Goal: Task Accomplishment & Management: Manage account settings

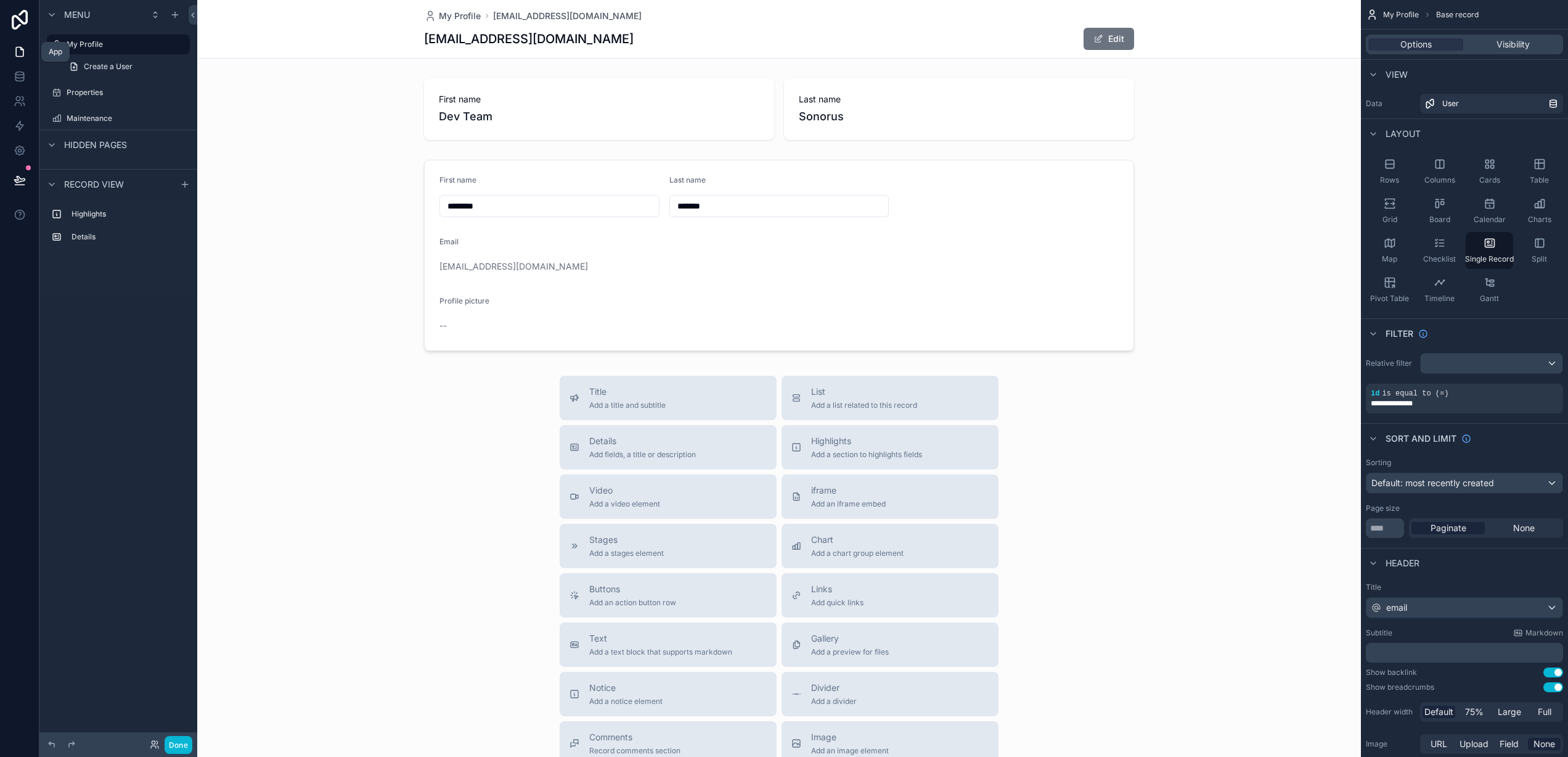
click at [21, 47] on icon at bounding box center [20, 52] width 13 height 13
click at [25, 55] on link at bounding box center [19, 51] width 39 height 25
click at [21, 97] on icon at bounding box center [20, 101] width 13 height 13
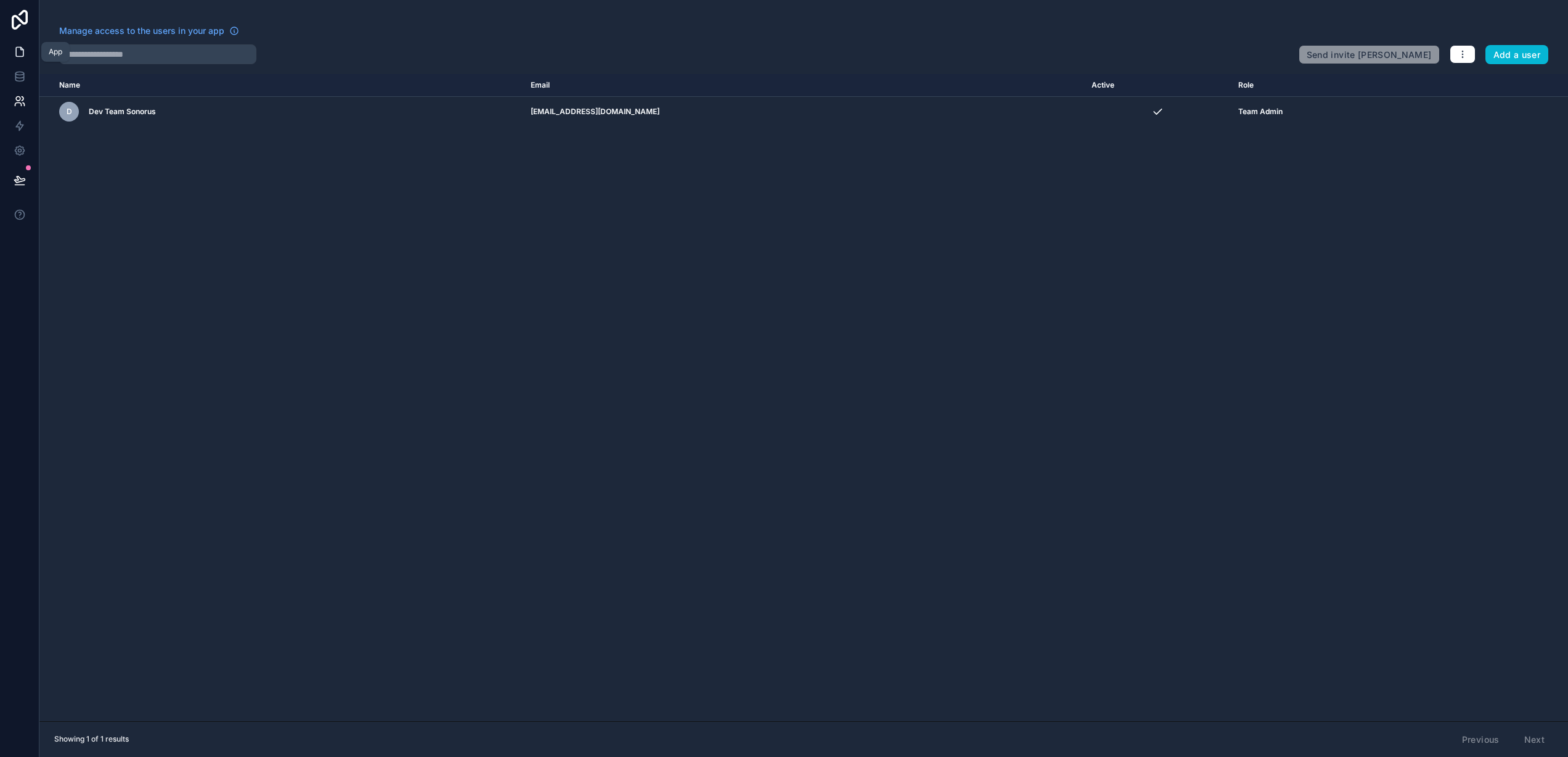
click at [20, 55] on icon at bounding box center [20, 52] width 13 height 13
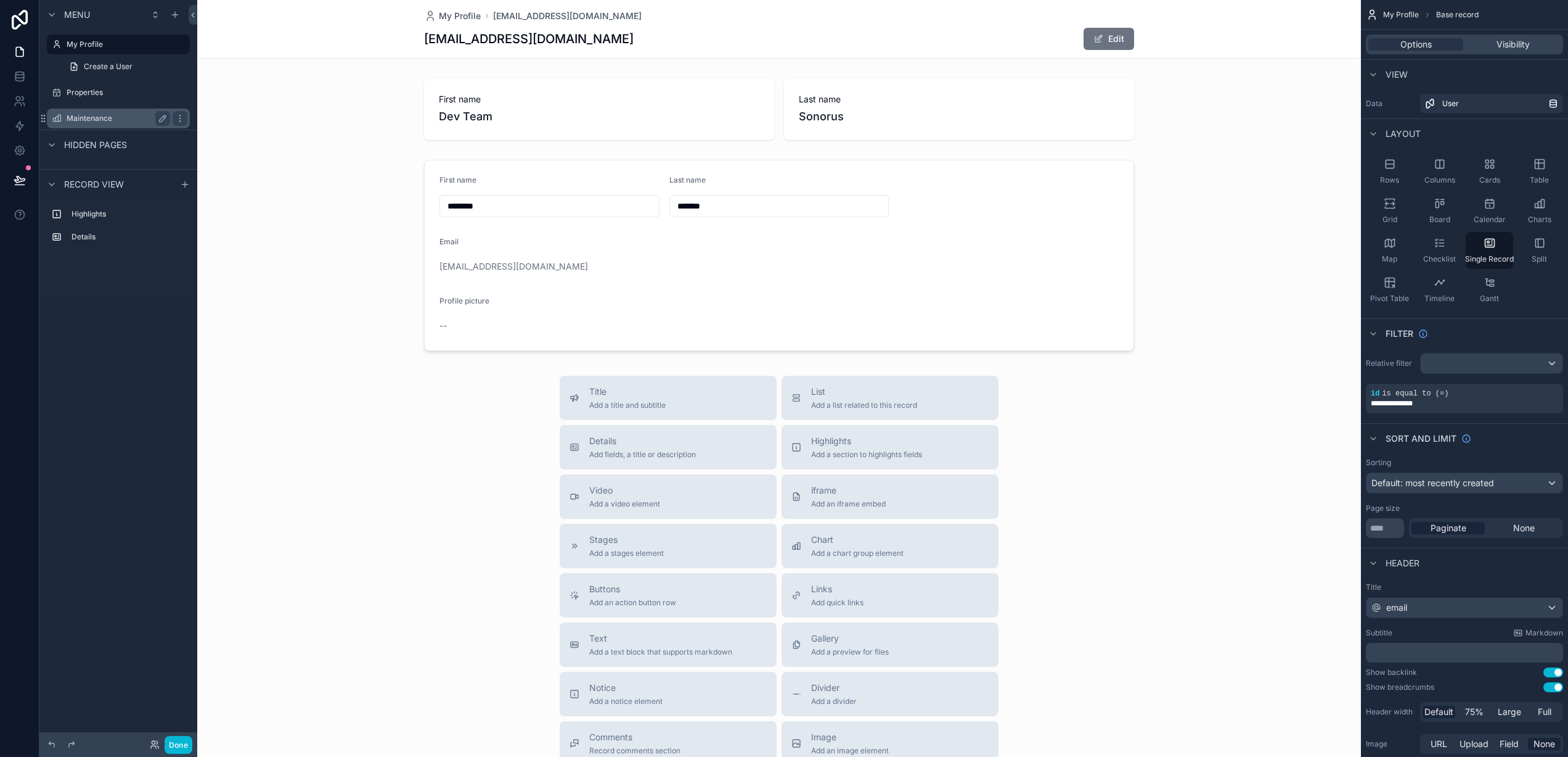
click at [25, 23] on icon at bounding box center [20, 19] width 16 height 20
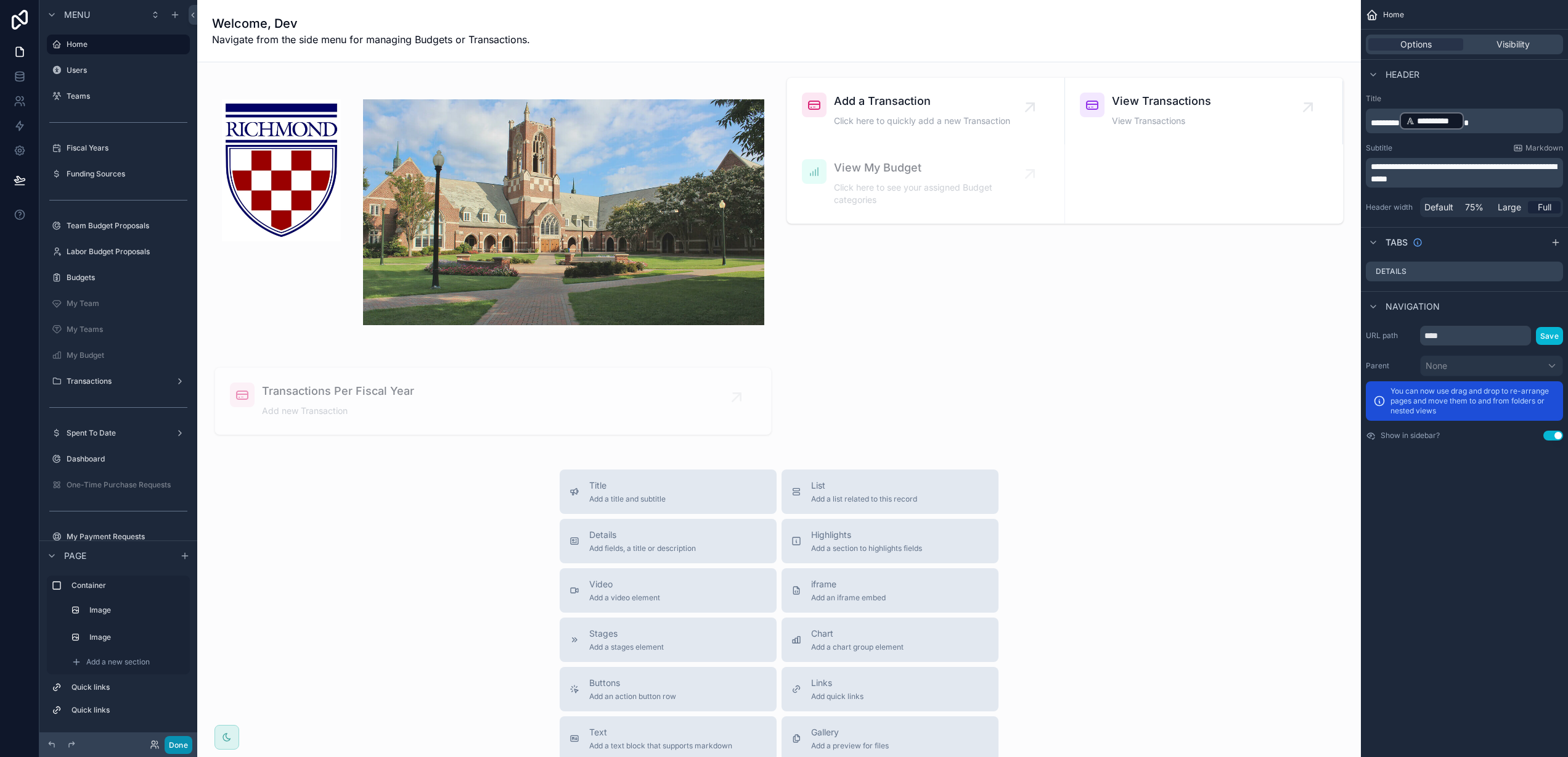
click at [179, 744] on button "Done" at bounding box center [178, 744] width 28 height 18
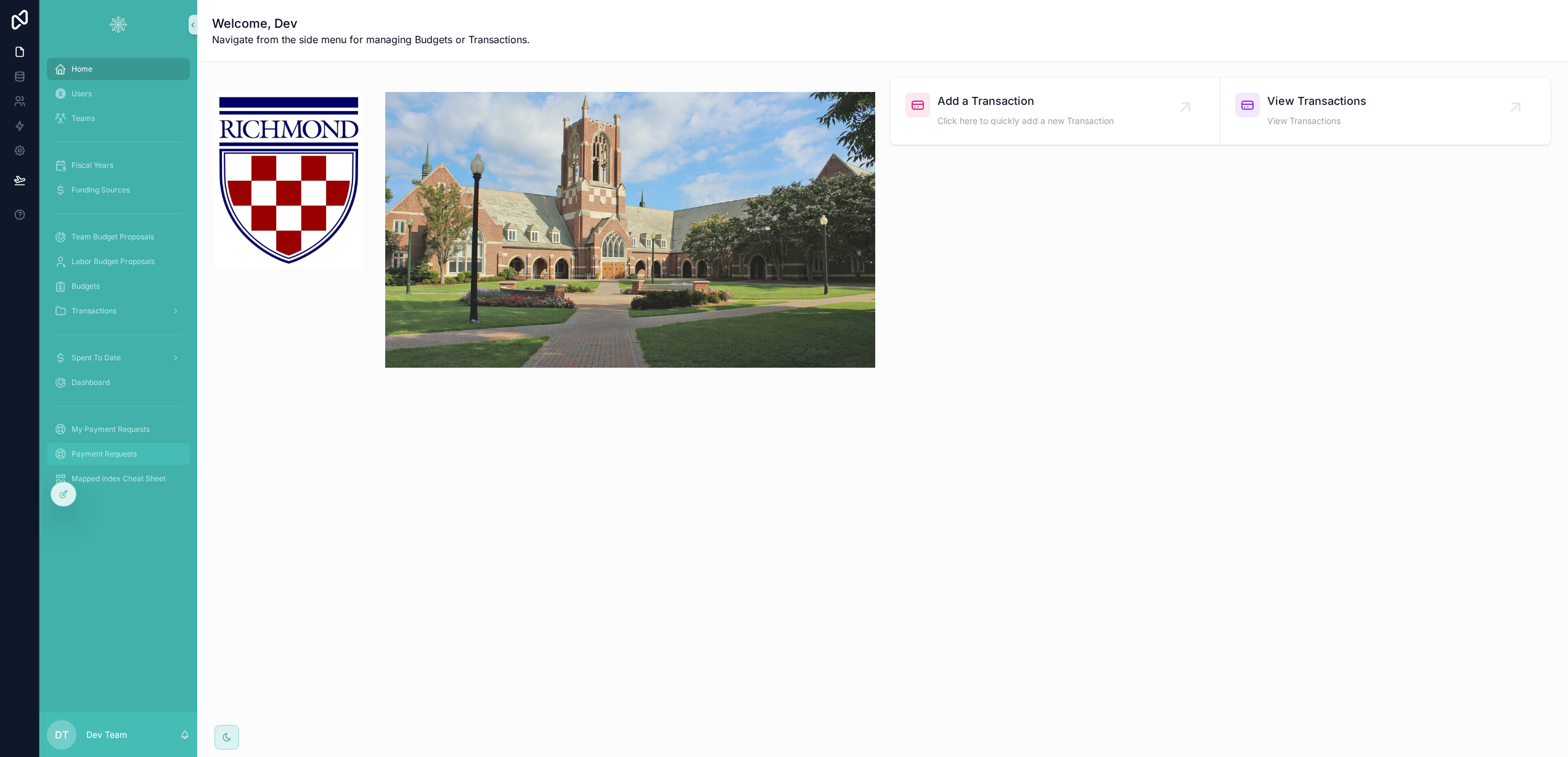
click at [113, 452] on span "Payment Requests" at bounding box center [104, 454] width 66 height 9
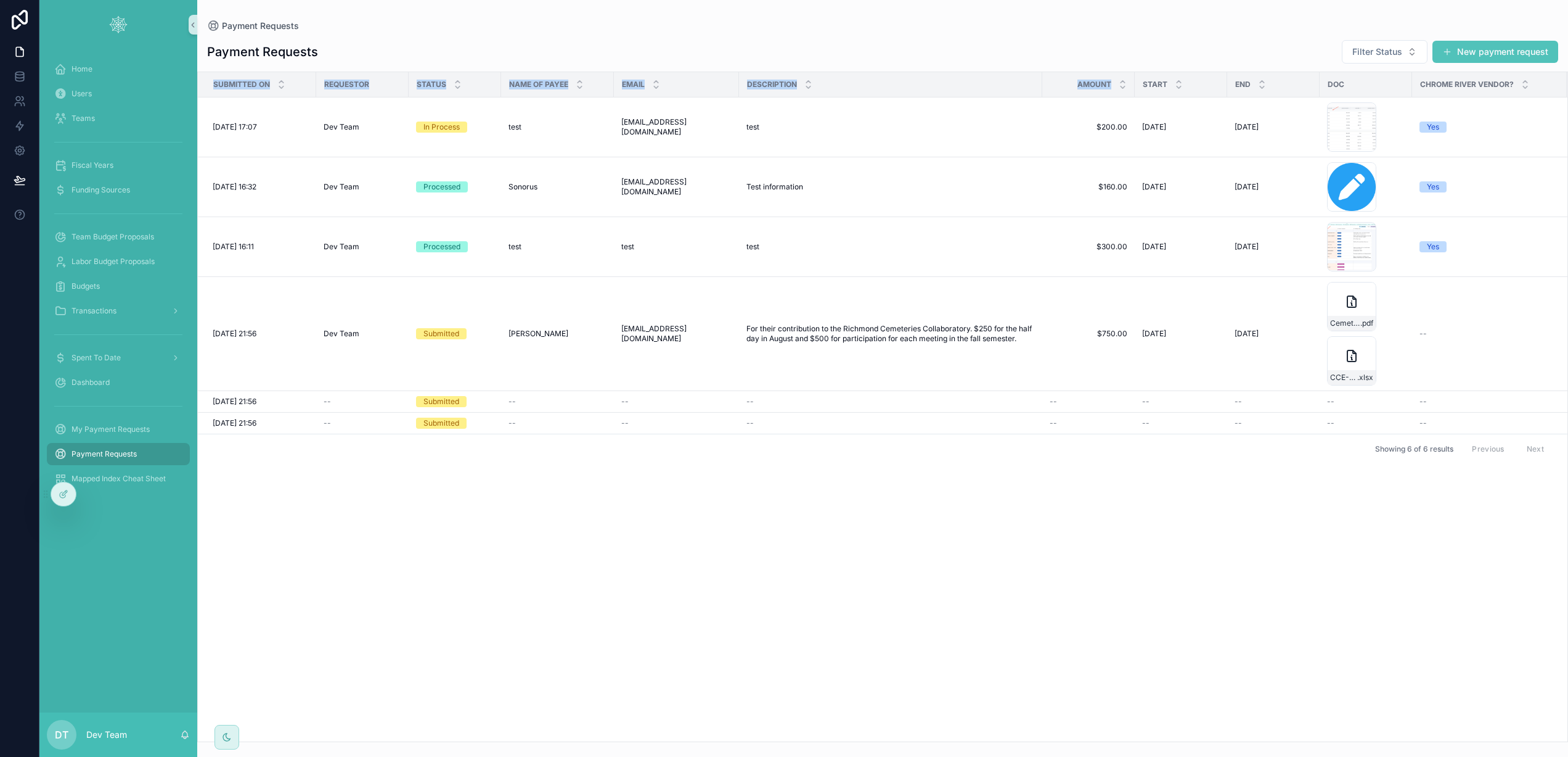
drag, startPoint x: 209, startPoint y: 82, endPoint x: 1102, endPoint y: 81, distance: 893.0
click at [1102, 81] on tr "Submitted on Requestor Status Name of Payee Email Description Amount Start End …" at bounding box center [939, 85] width 1484 height 25
copy tr "Submitted on Requestor Status Name of Payee Email Description Amount"
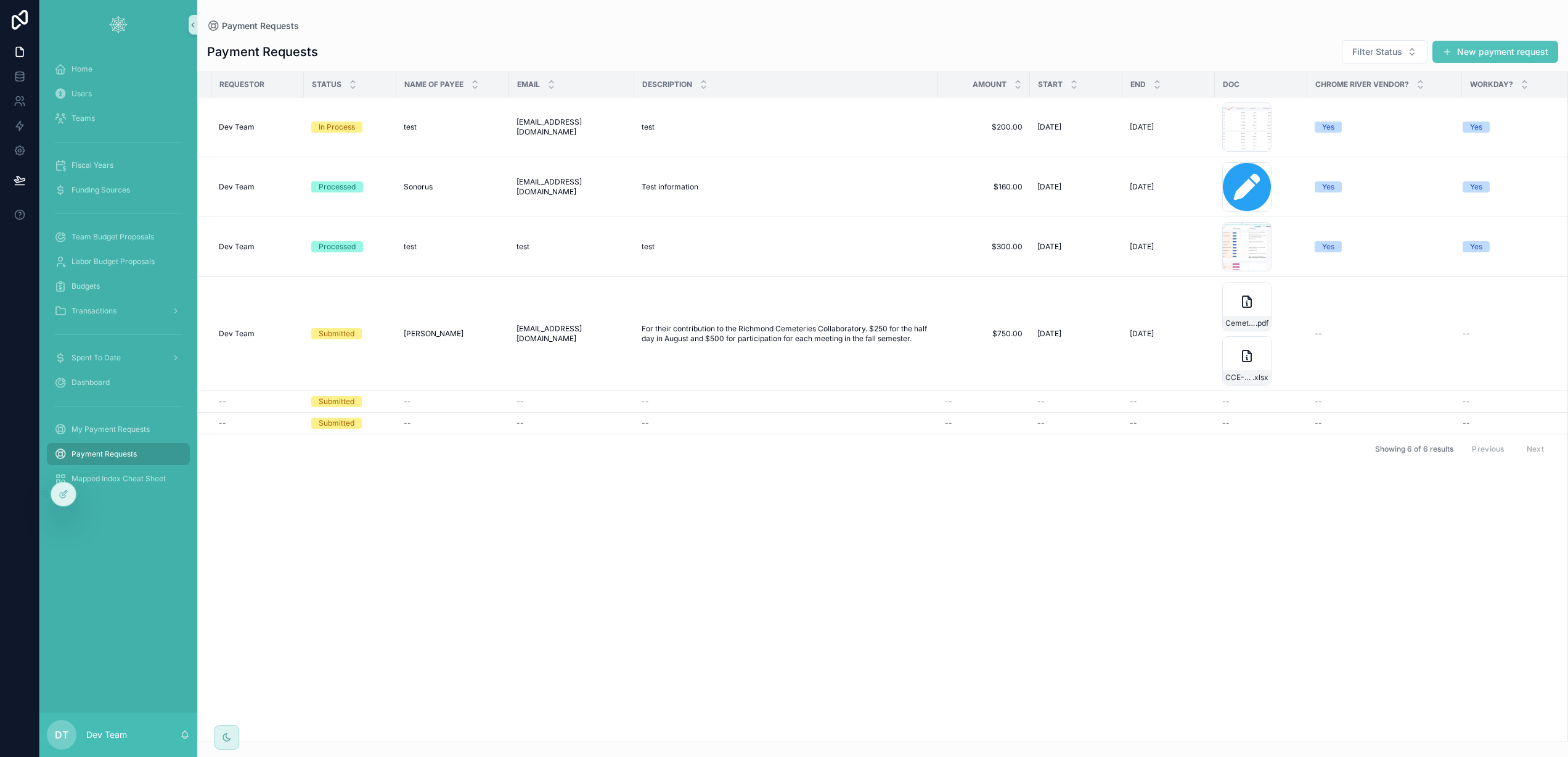
click at [870, 508] on div "Submitted on Requestor Status Name of Payee Email Description Amount Start End …" at bounding box center [882, 407] width 1370 height 669
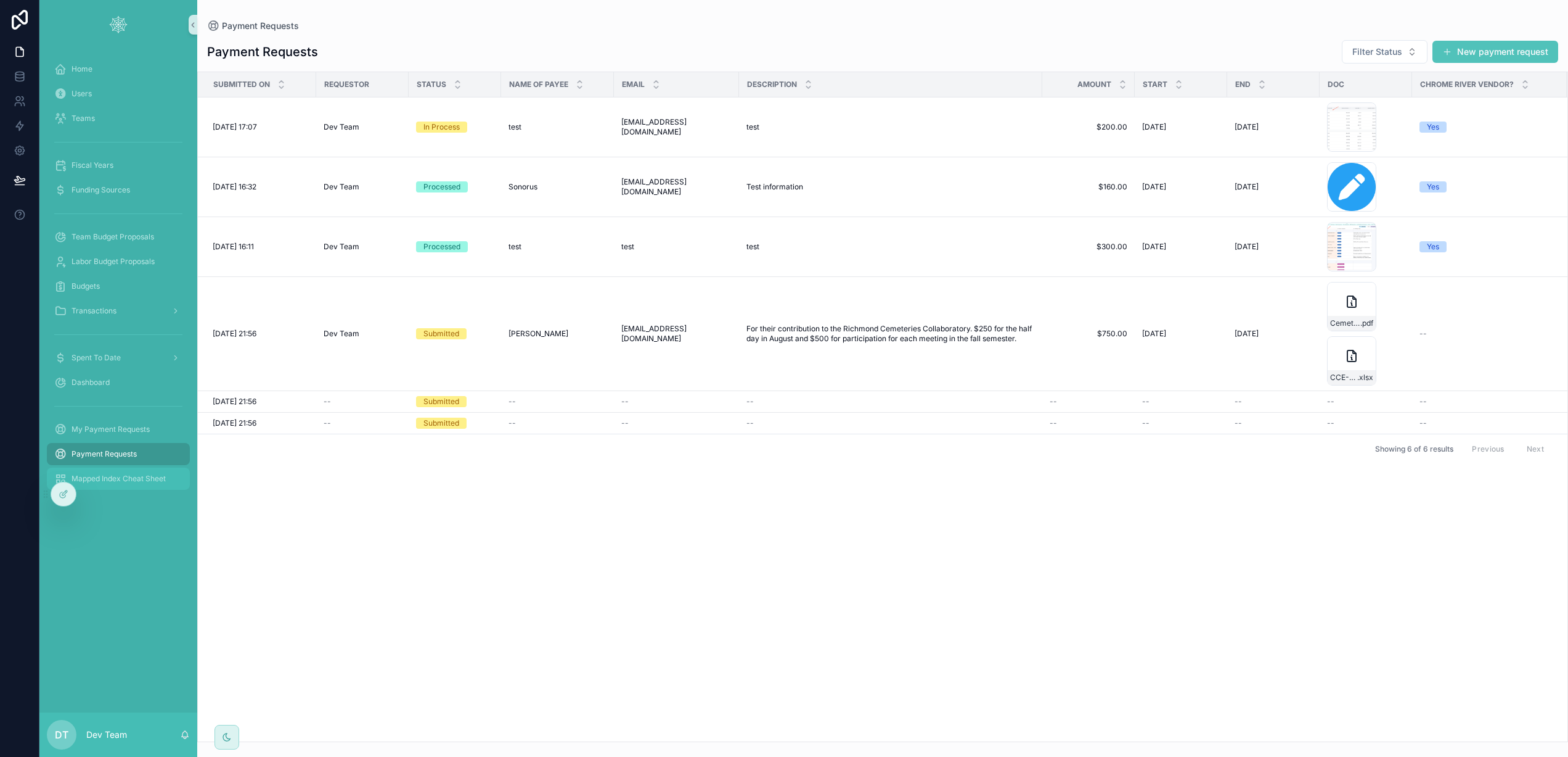
click at [105, 486] on div "Mapped Index Cheat Sheet" at bounding box center [119, 479] width 128 height 20
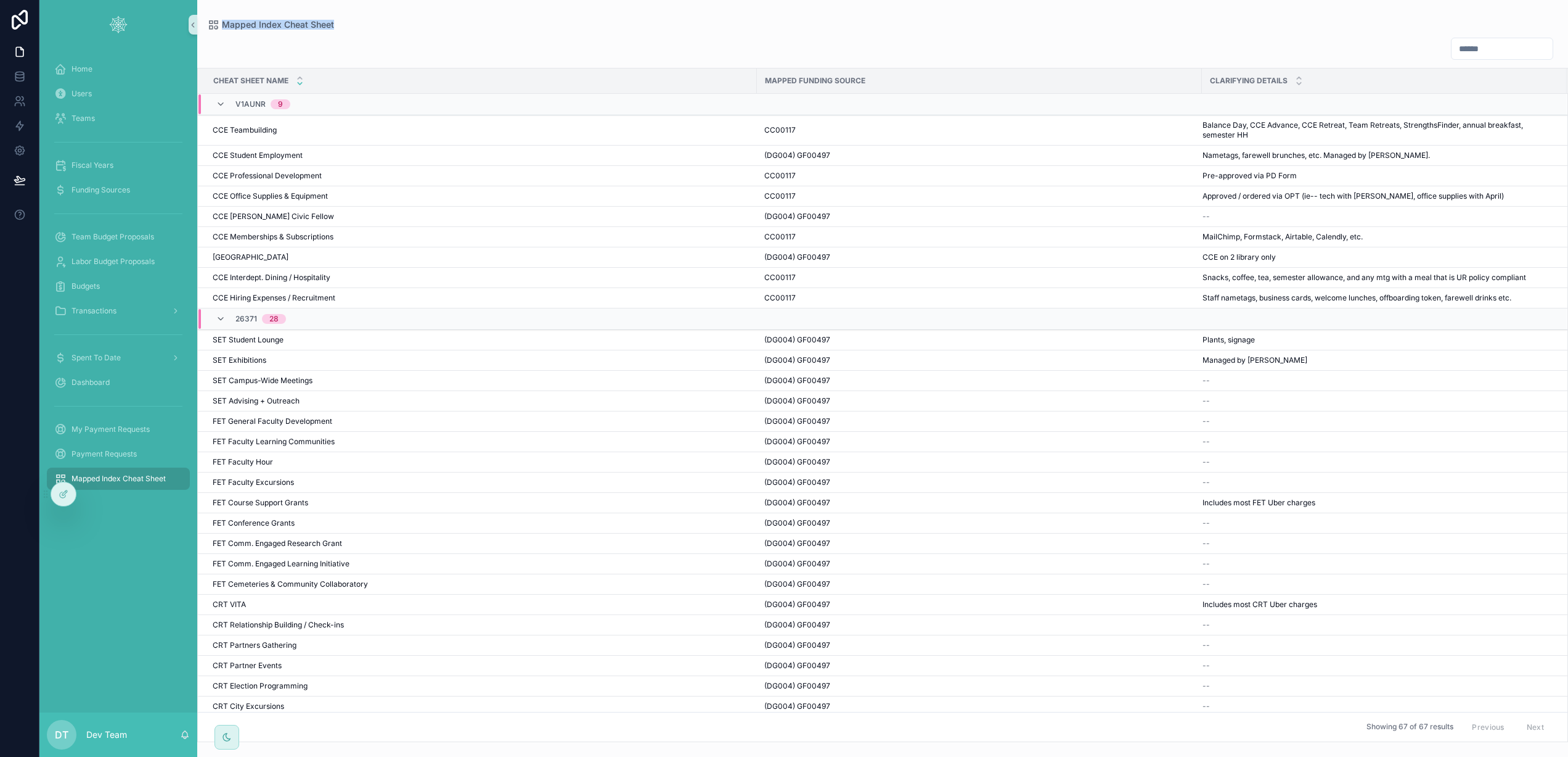
drag, startPoint x: 353, startPoint y: 18, endPoint x: 335, endPoint y: 25, distance: 19.3
click at [335, 25] on div "Mapped Index Cheat Sheet Cheat Sheet Name Mapped Funding Source Clarifying Deta…" at bounding box center [882, 371] width 1371 height 742
copy span "Mapped Index Cheat Sheet"
click at [107, 456] on span "Payment Requests" at bounding box center [104, 454] width 66 height 9
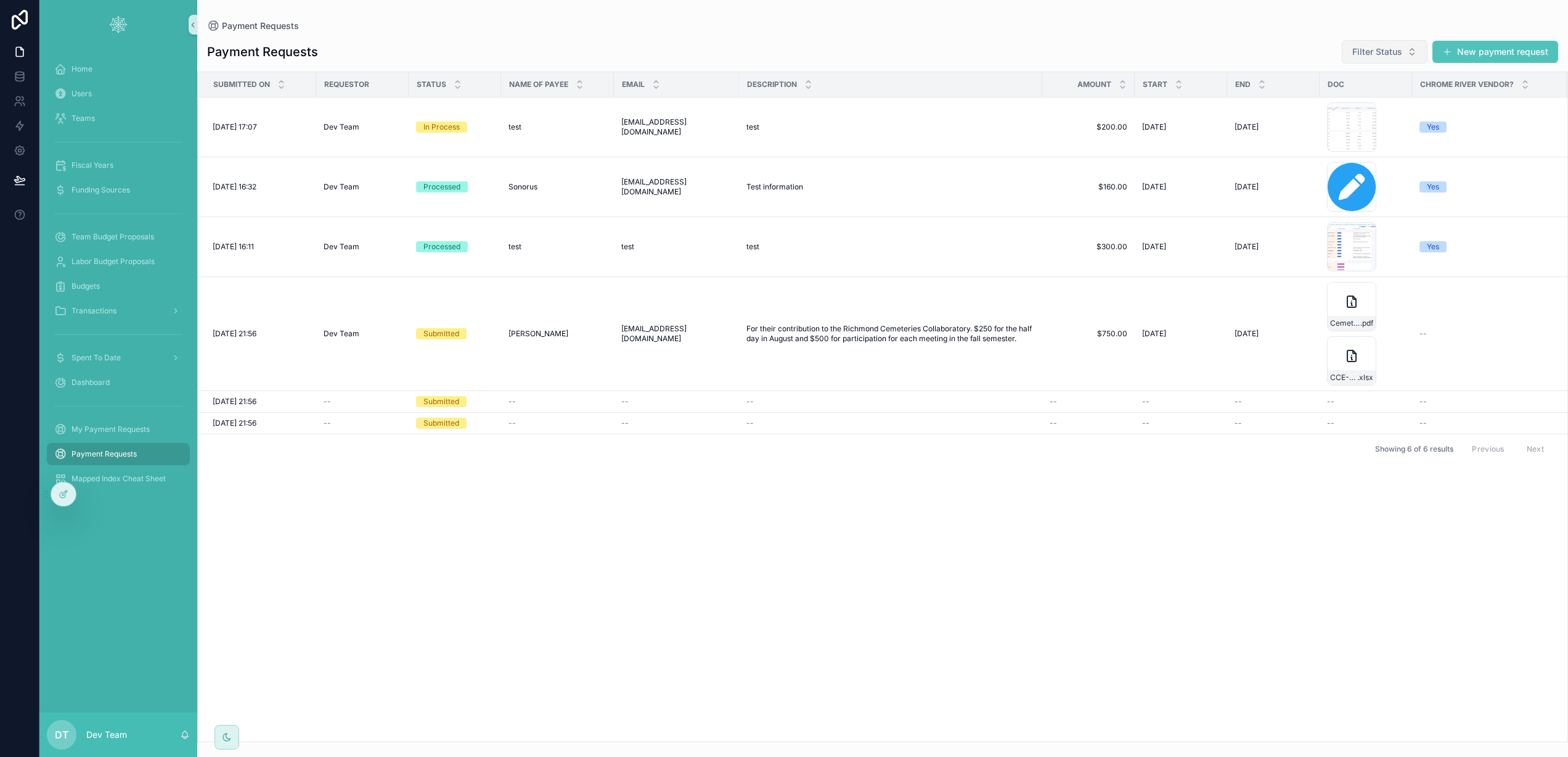
click at [1364, 51] on span "Filter Status" at bounding box center [1377, 52] width 50 height 13
click at [1199, 29] on div "Payment Requests" at bounding box center [882, 26] width 1351 height 13
click at [936, 123] on div "test test" at bounding box center [890, 127] width 289 height 9
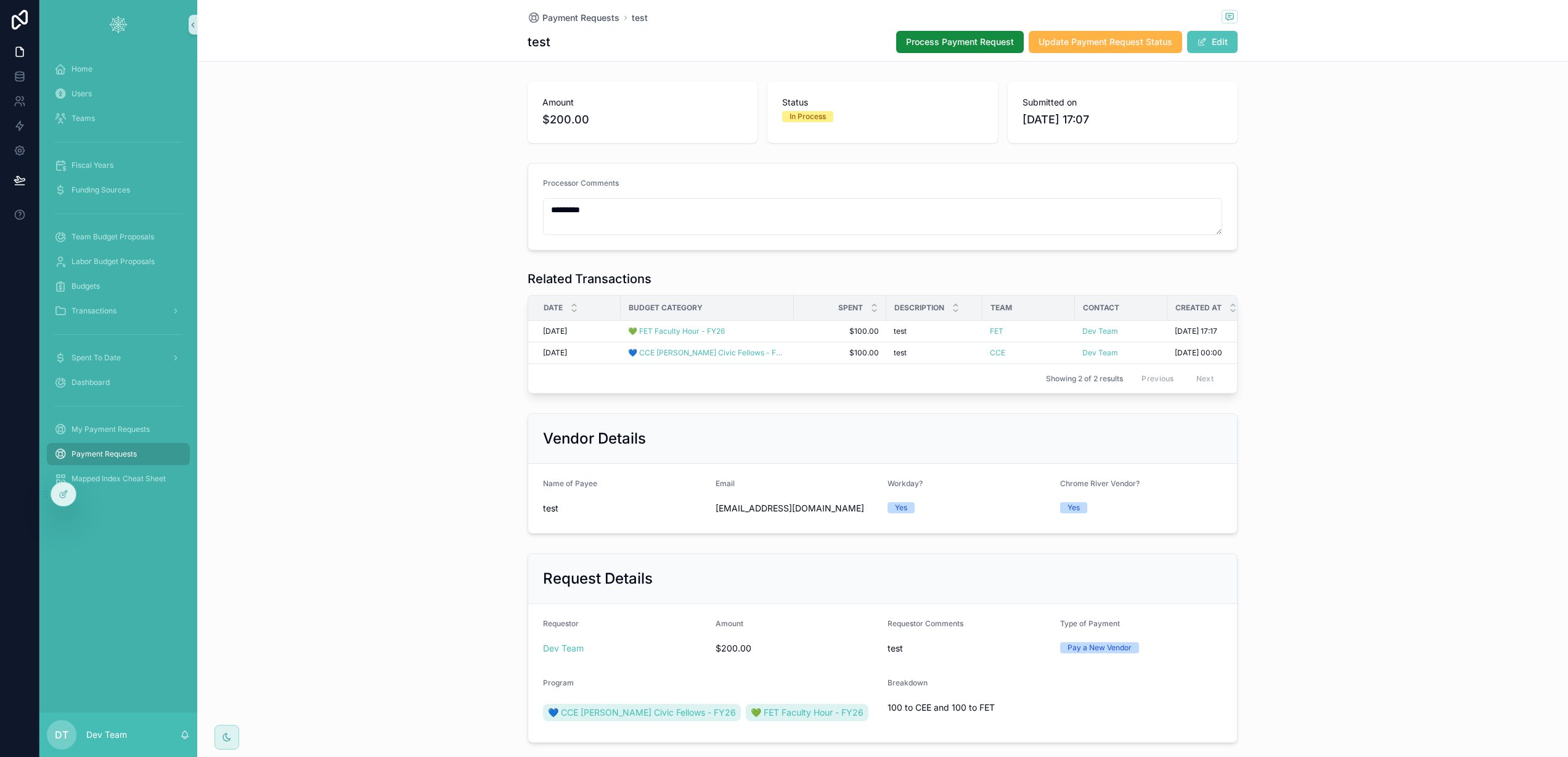
click at [1122, 45] on span "Update Payment Request Status" at bounding box center [1105, 42] width 134 height 13
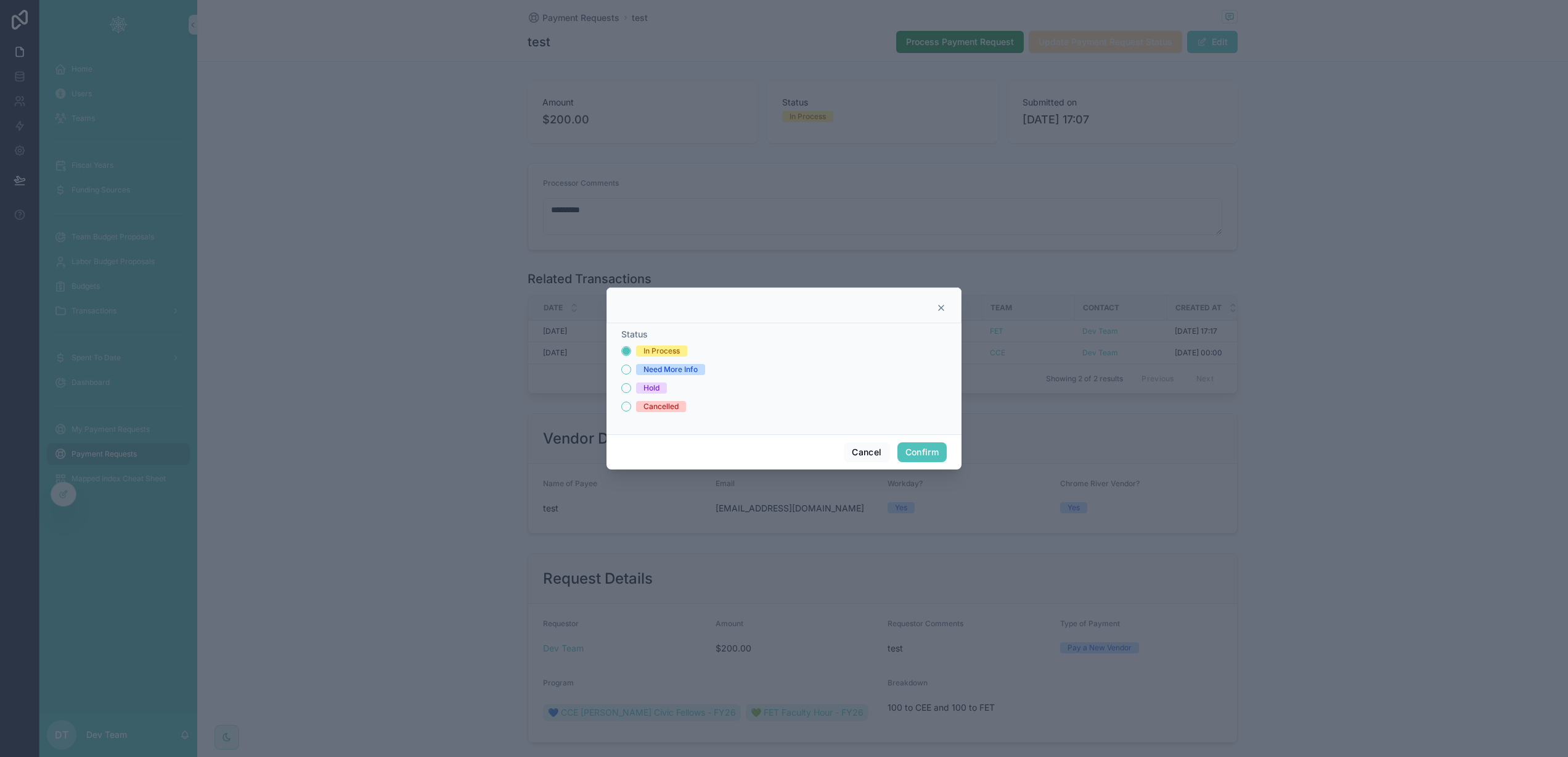
click at [942, 308] on icon at bounding box center [941, 308] width 5 height 5
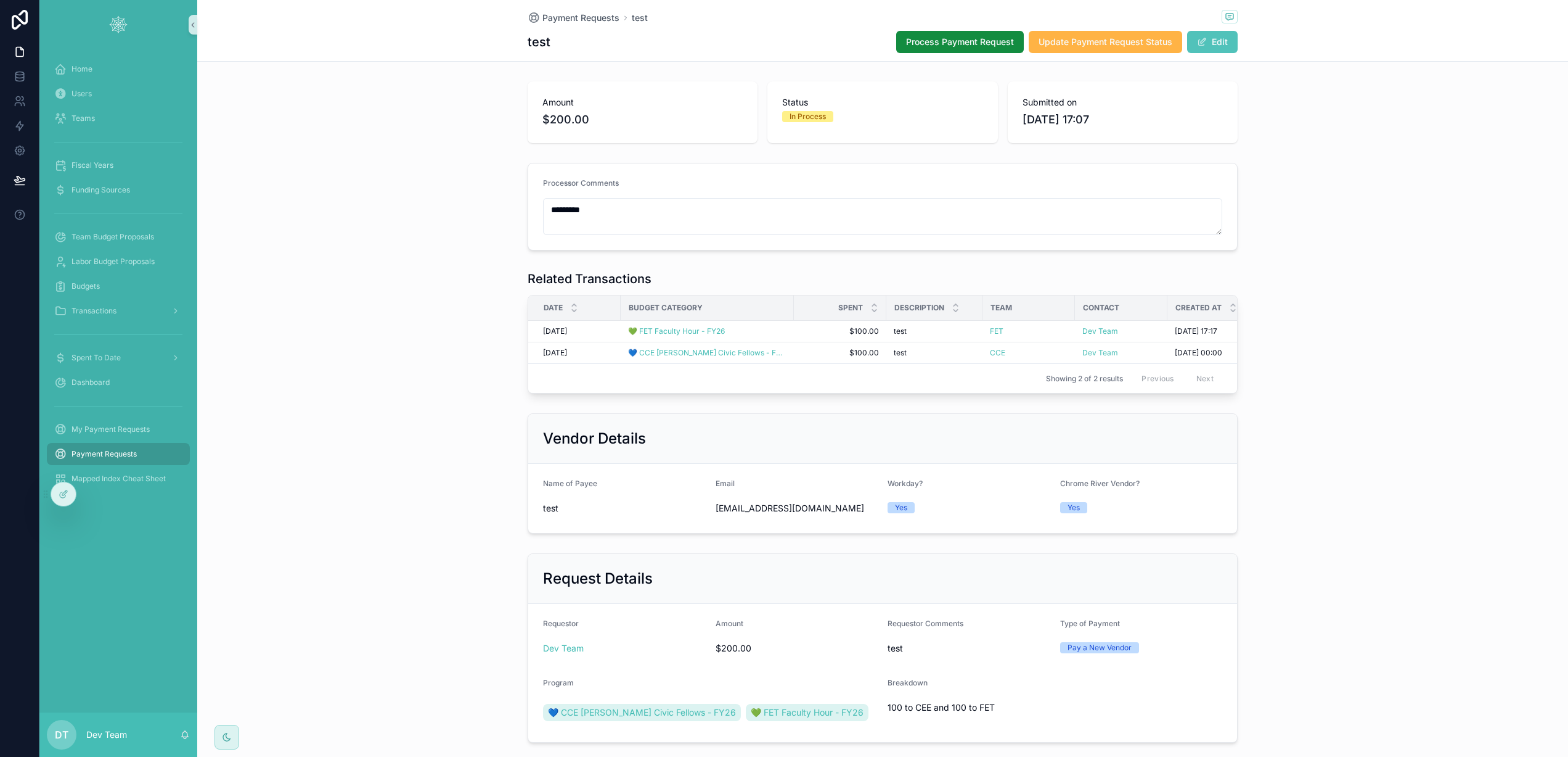
click at [1058, 33] on button "Update Payment Request Status" at bounding box center [1105, 42] width 153 height 22
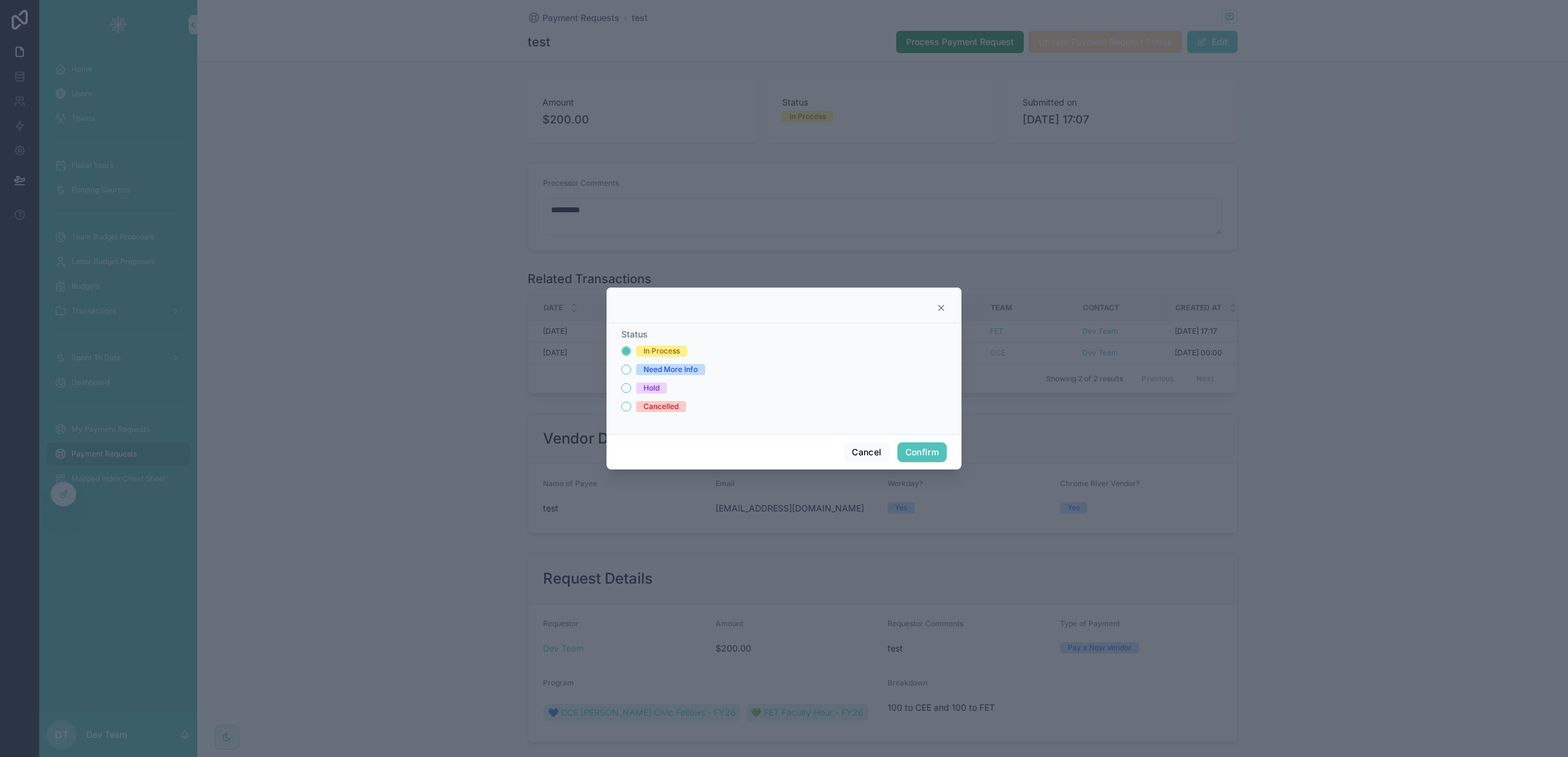
click at [796, 33] on div at bounding box center [784, 378] width 1568 height 757
click at [570, 25] on div at bounding box center [784, 378] width 1568 height 757
drag, startPoint x: 576, startPoint y: 21, endPoint x: 580, endPoint y: 33, distance: 12.6
click at [576, 21] on div at bounding box center [784, 378] width 1568 height 757
click at [861, 452] on button "Cancel" at bounding box center [867, 452] width 46 height 20
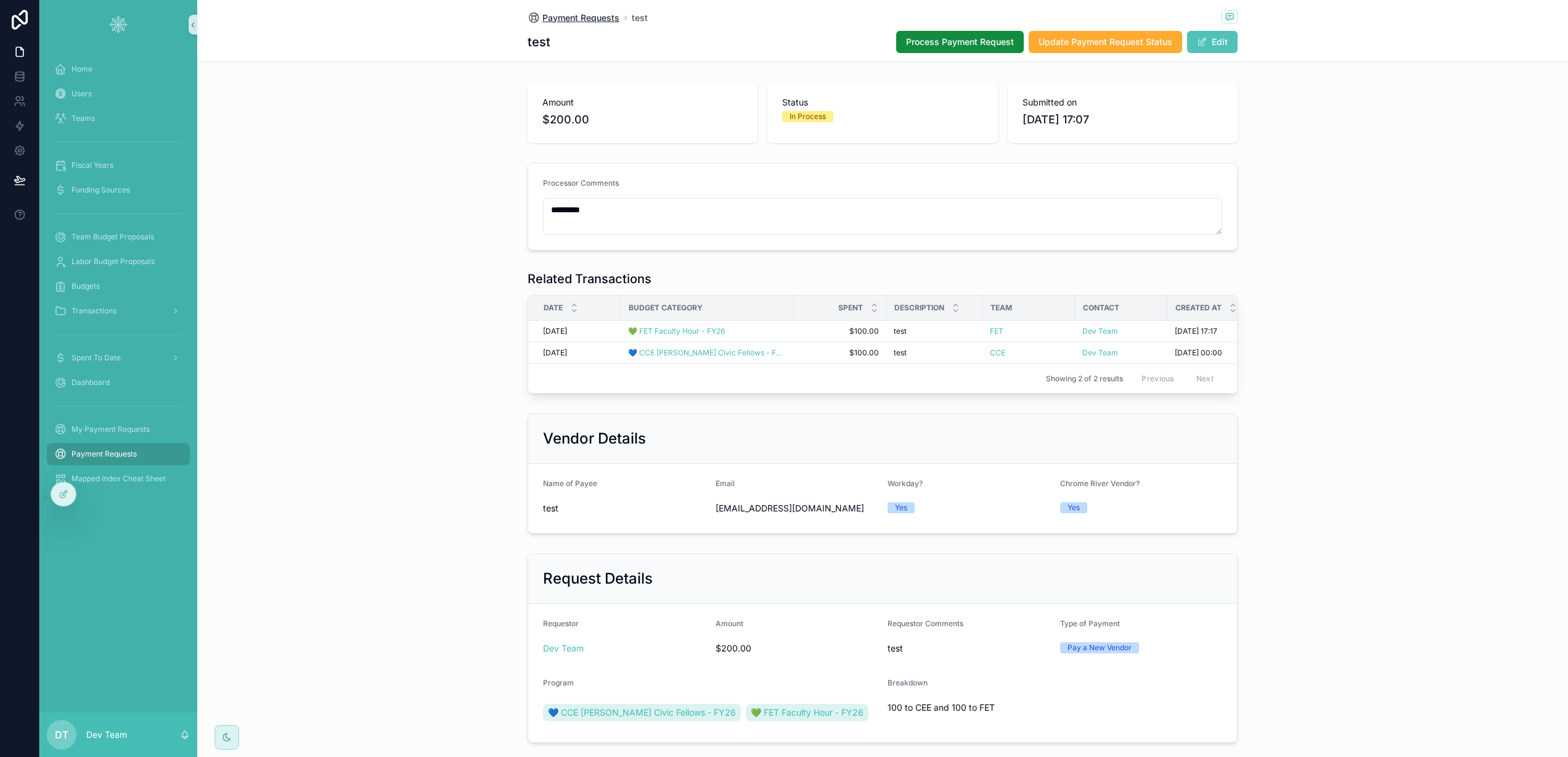
click at [572, 13] on span "Payment Requests" at bounding box center [580, 18] width 77 height 13
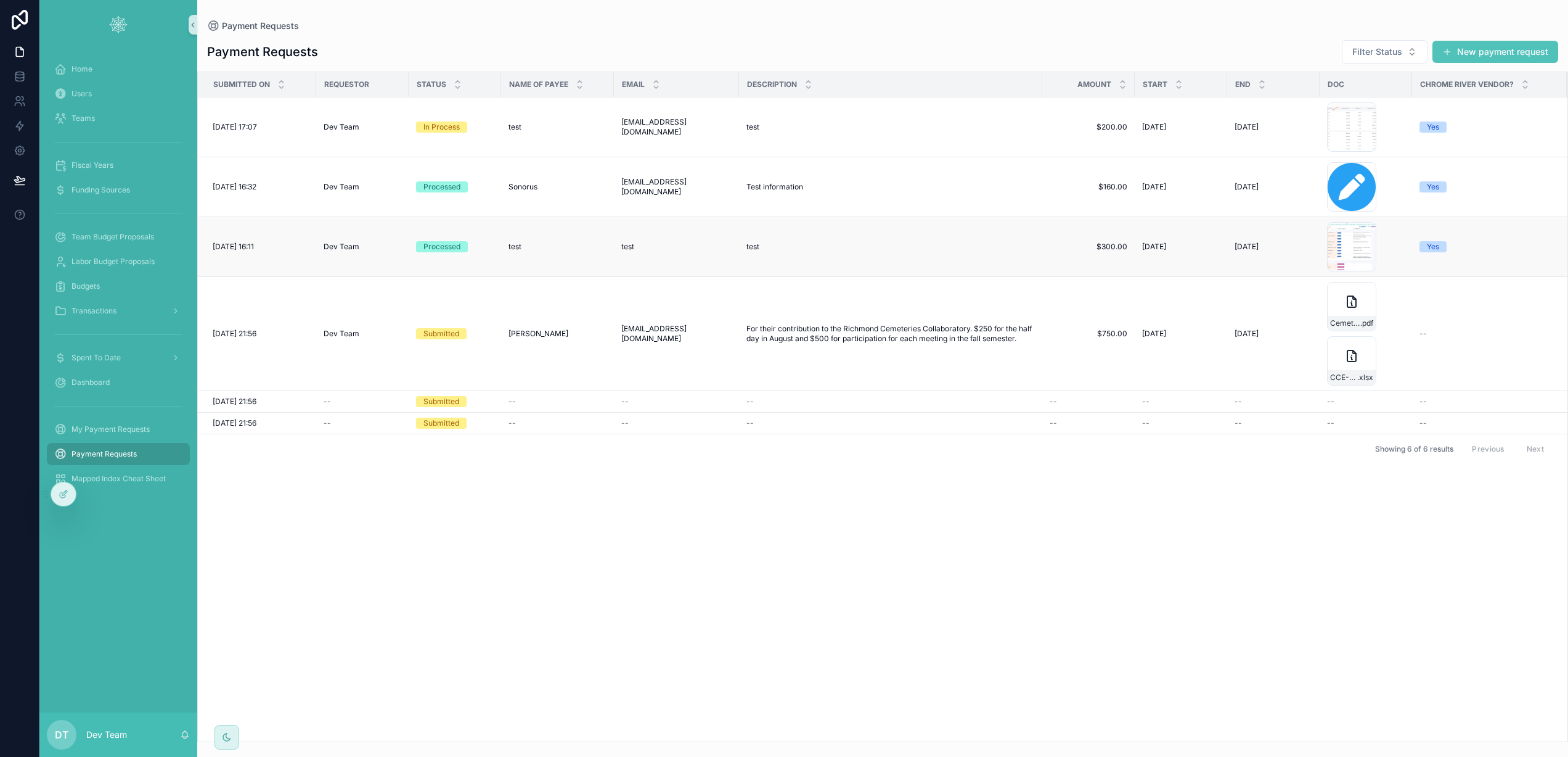
click at [569, 246] on div "test test" at bounding box center [557, 247] width 98 height 9
